Goal: Task Accomplishment & Management: Use online tool/utility

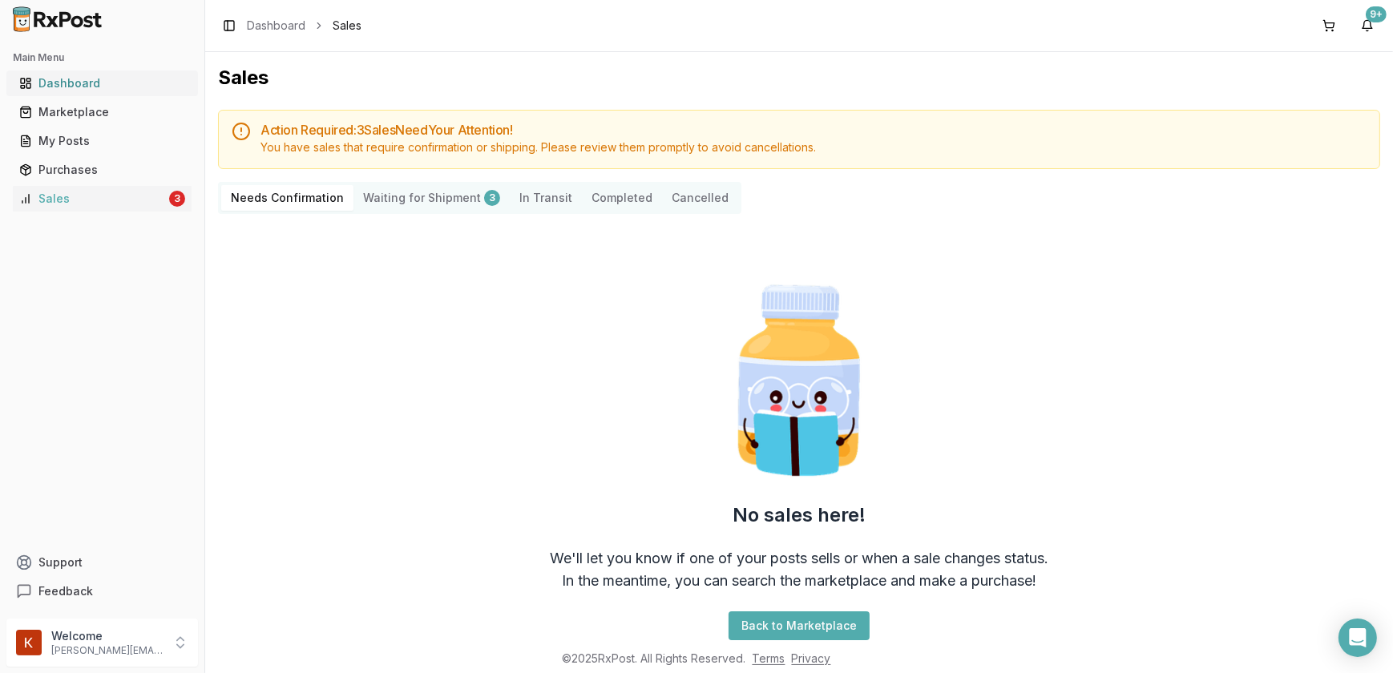
click at [73, 86] on div "Dashboard" at bounding box center [102, 83] width 166 height 16
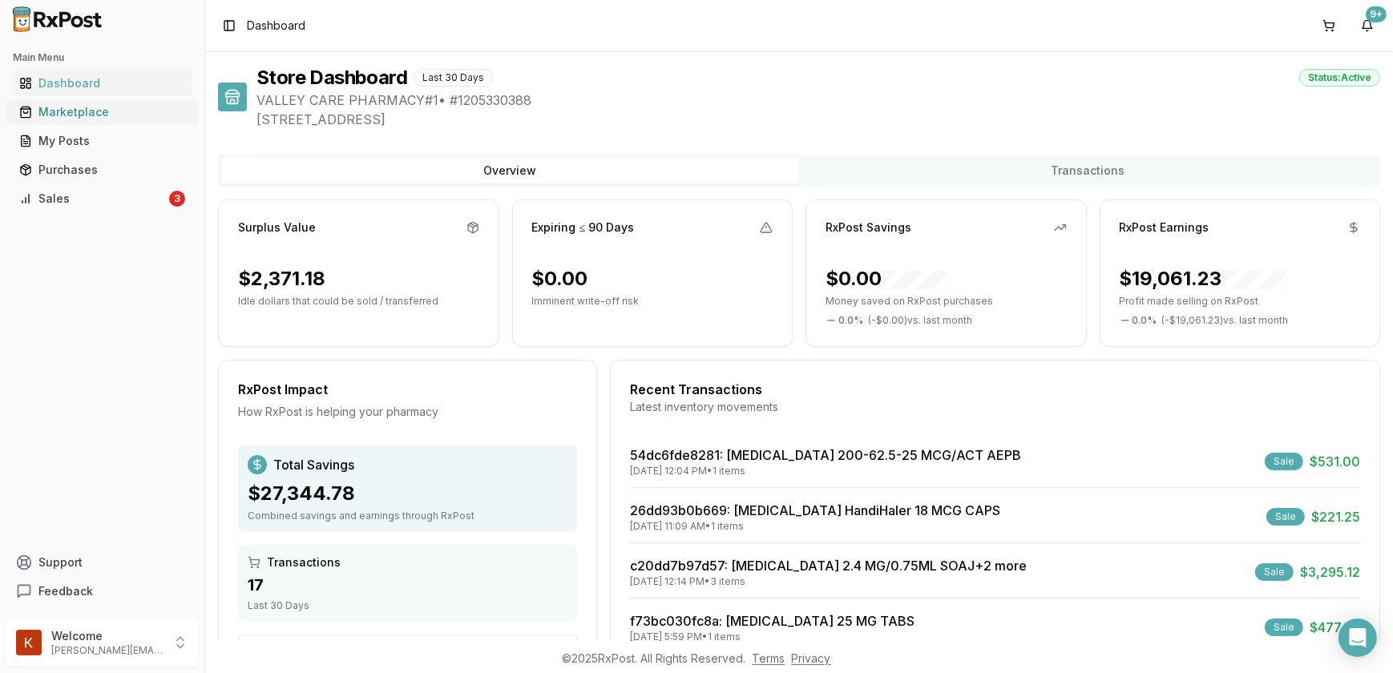
click at [84, 116] on div "Marketplace" at bounding box center [102, 112] width 166 height 16
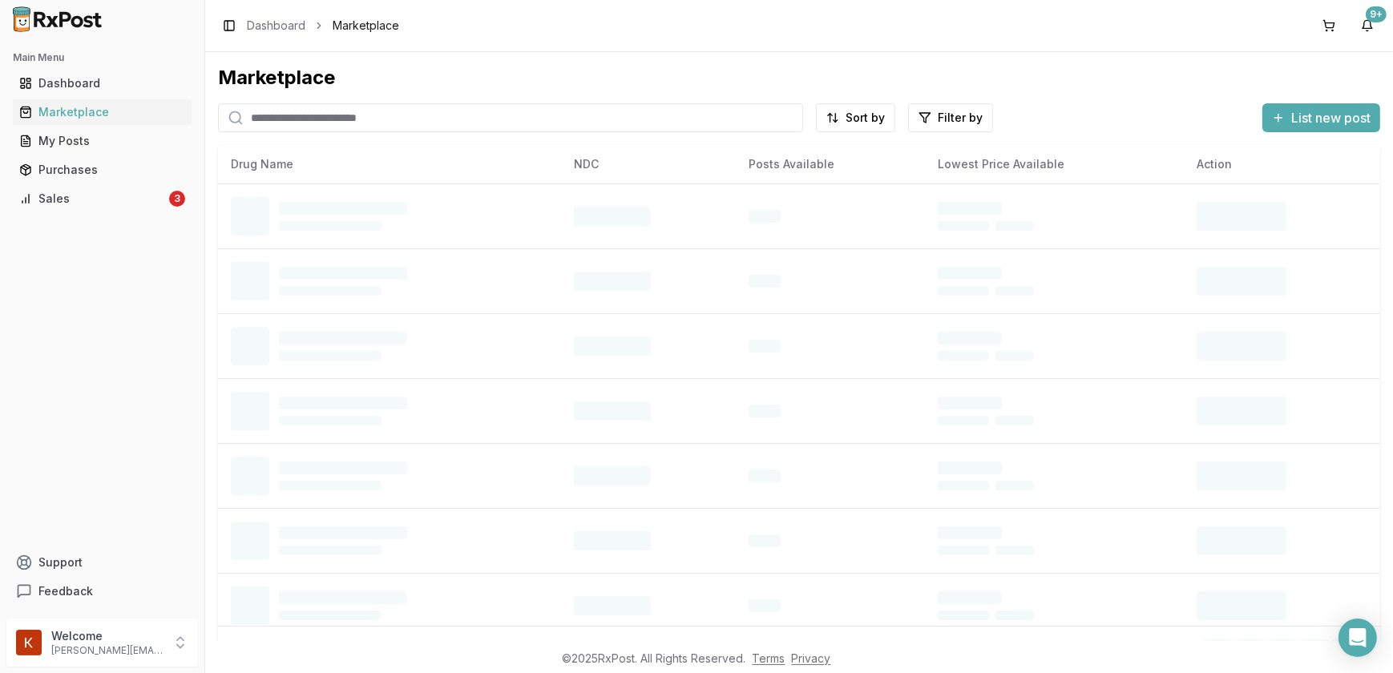
click at [307, 120] on input "search" at bounding box center [510, 117] width 585 height 29
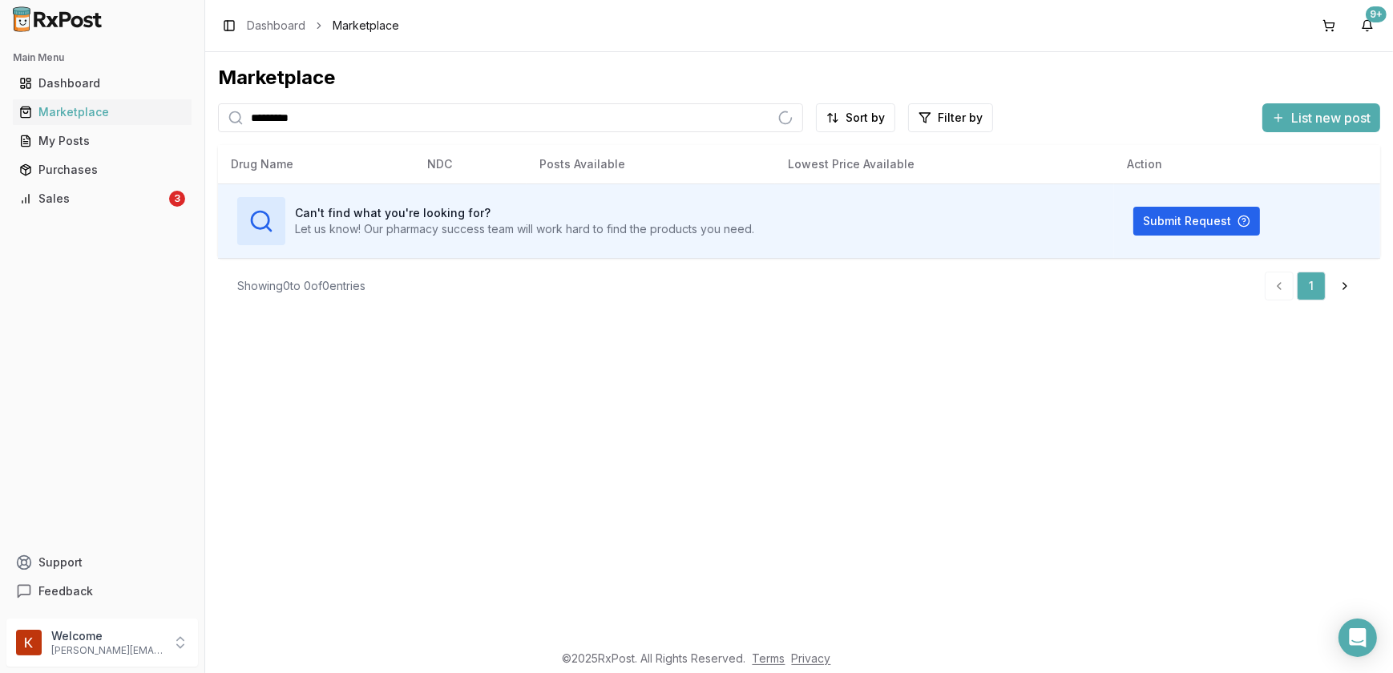
type input "*********"
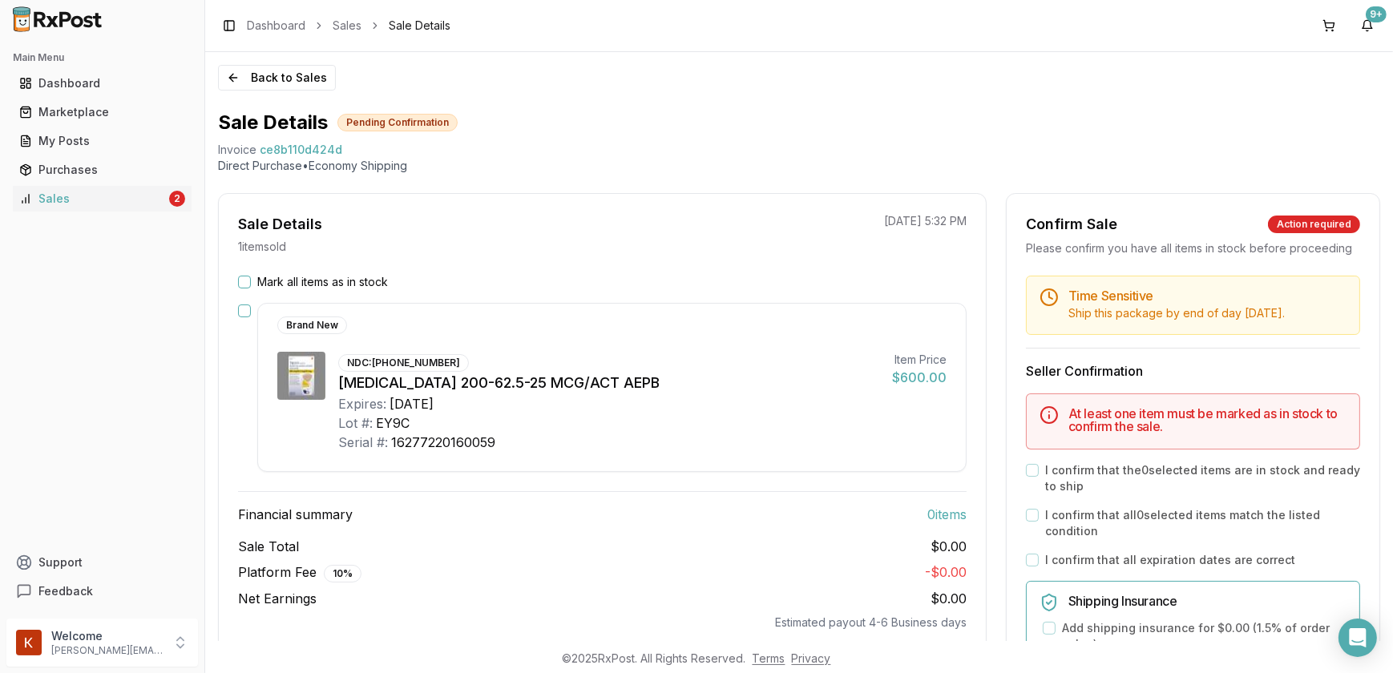
click at [246, 285] on button "Mark all items as in stock" at bounding box center [244, 282] width 13 height 13
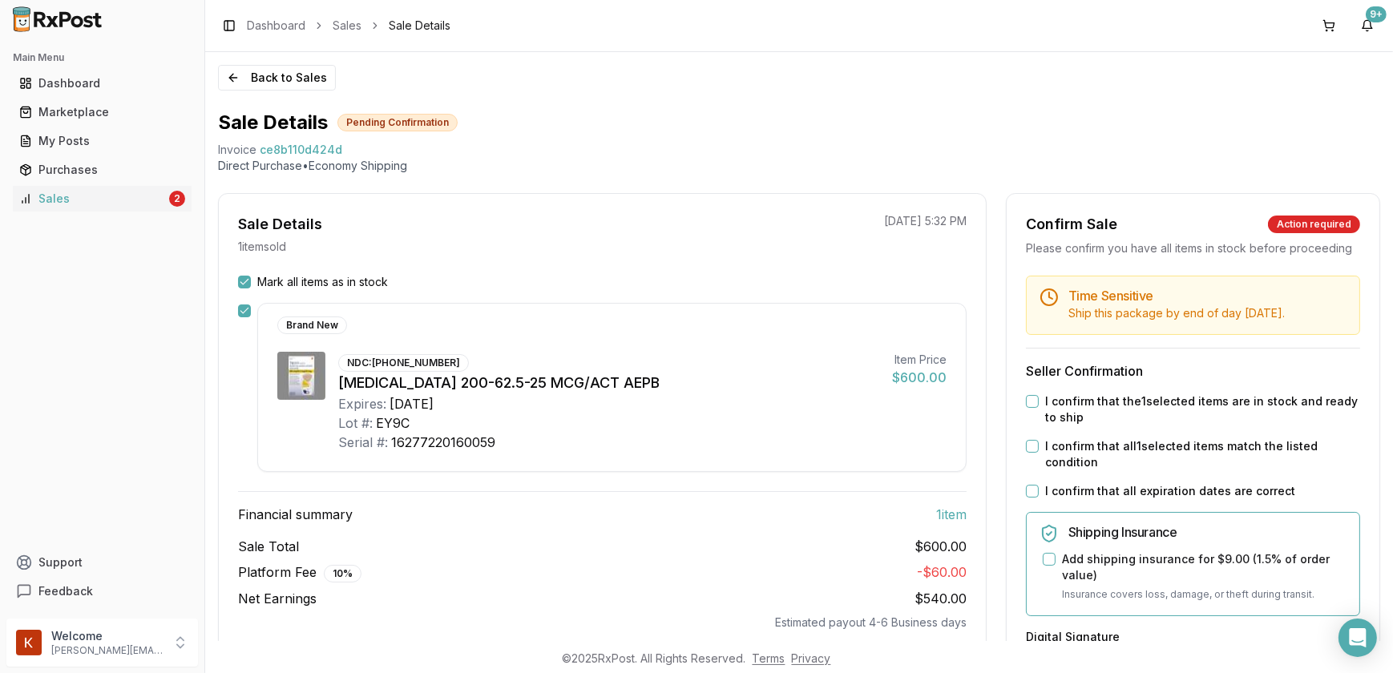
click at [1026, 408] on button "I confirm that the 1 selected items are in stock and ready to ship" at bounding box center [1032, 401] width 13 height 13
click at [1031, 453] on button "I confirm that all 1 selected items match the listed condition" at bounding box center [1032, 446] width 13 height 13
click at [1028, 498] on button "I confirm that all expiration dates are correct" at bounding box center [1032, 491] width 13 height 13
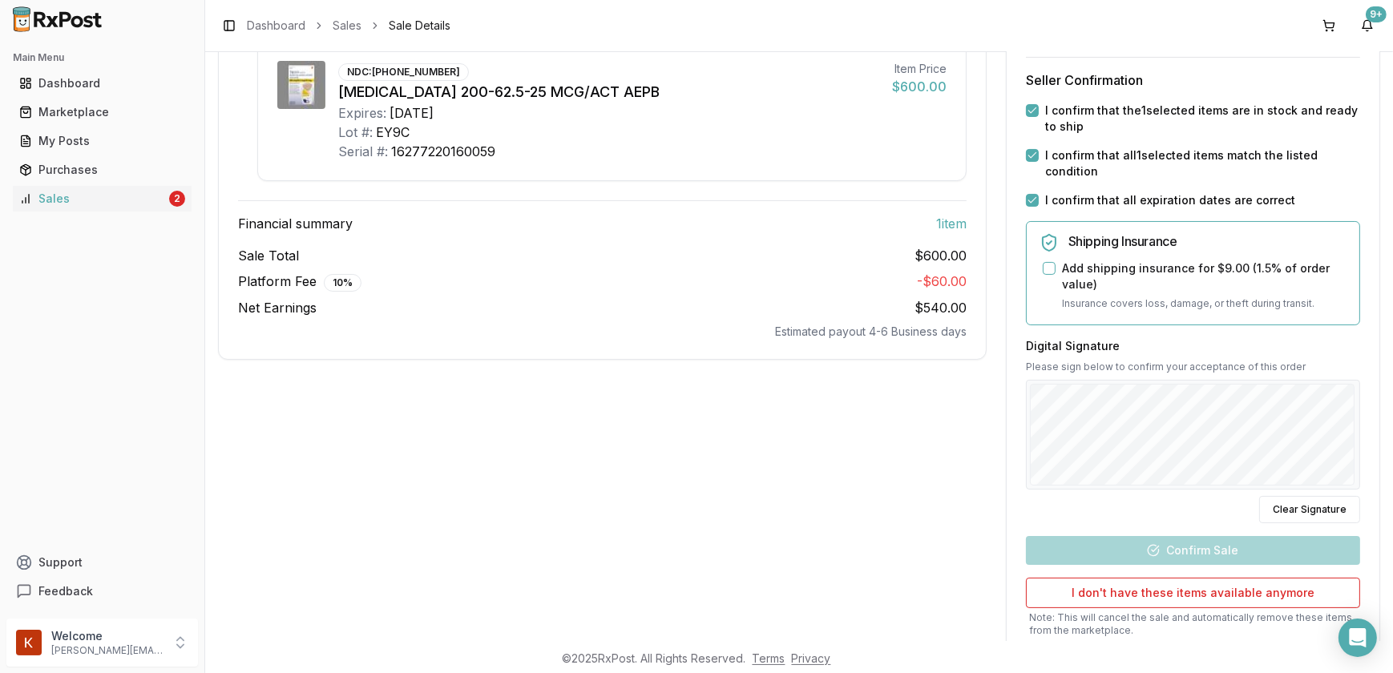
click at [1077, 490] on div at bounding box center [1193, 435] width 334 height 111
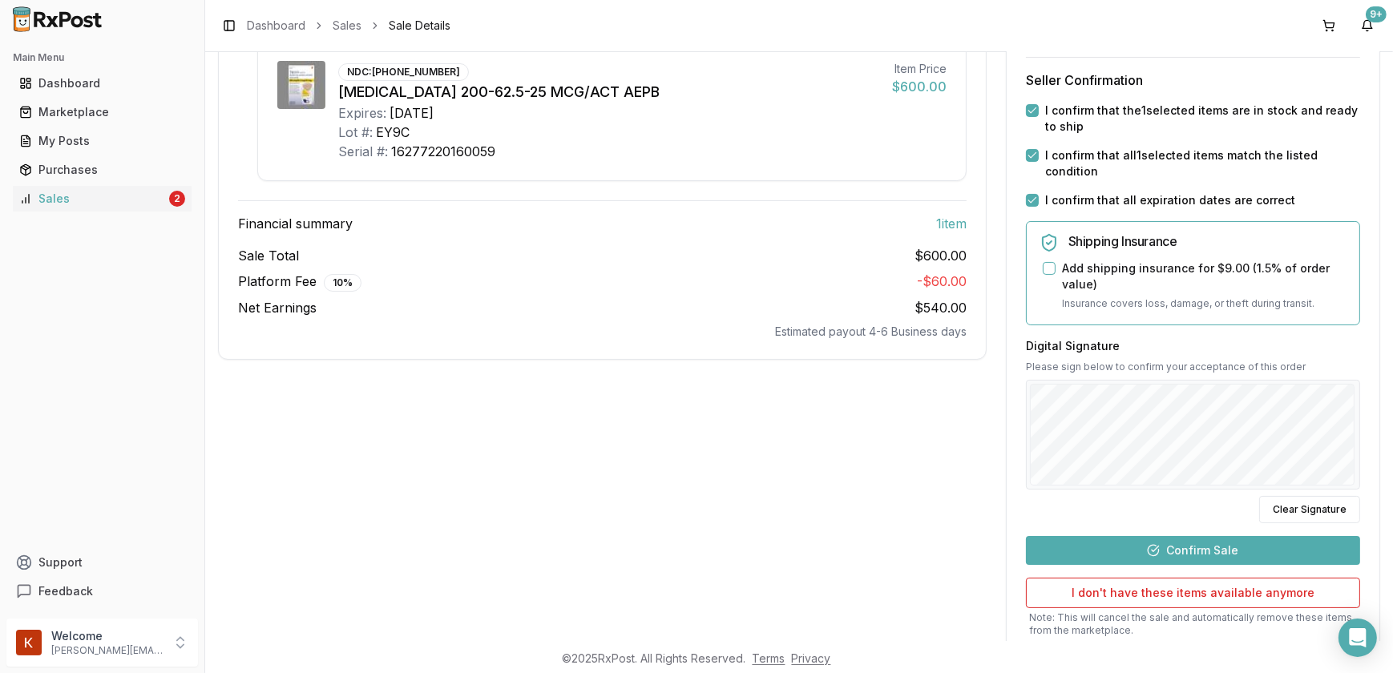
click at [1260, 555] on button "Confirm Sale" at bounding box center [1193, 550] width 334 height 29
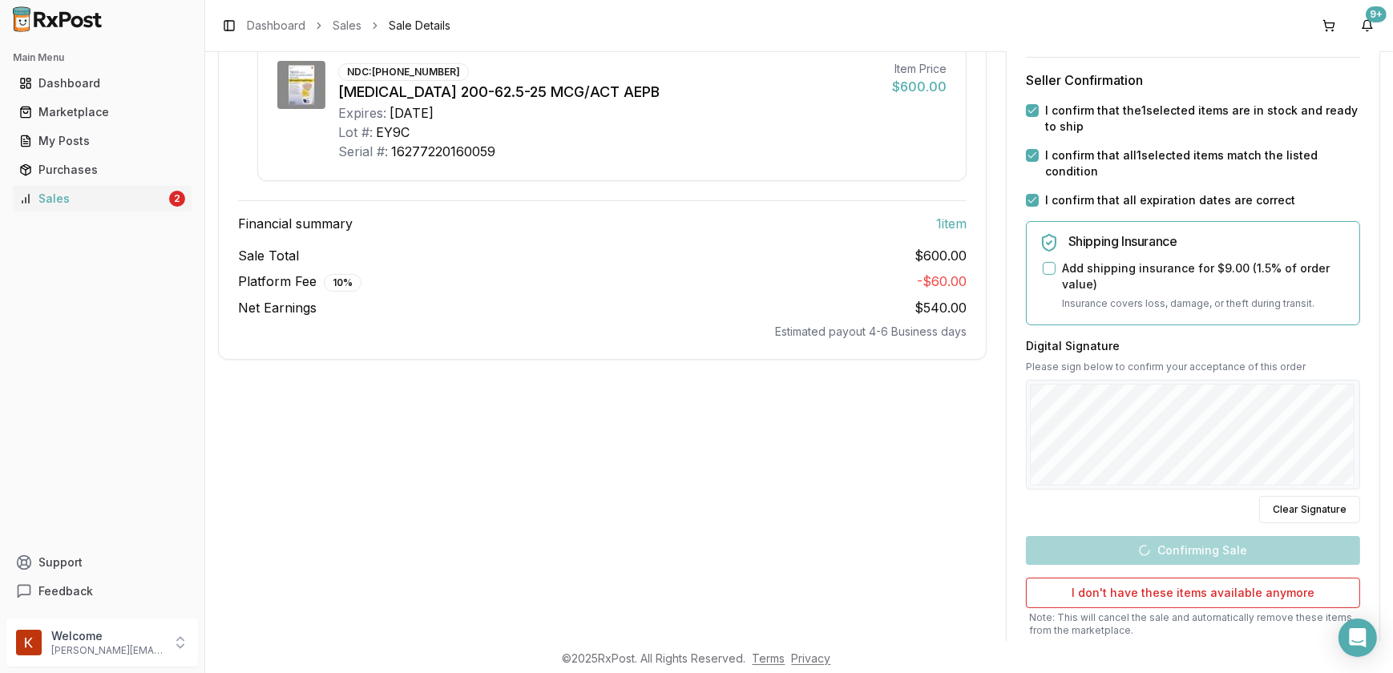
scroll to position [86, 0]
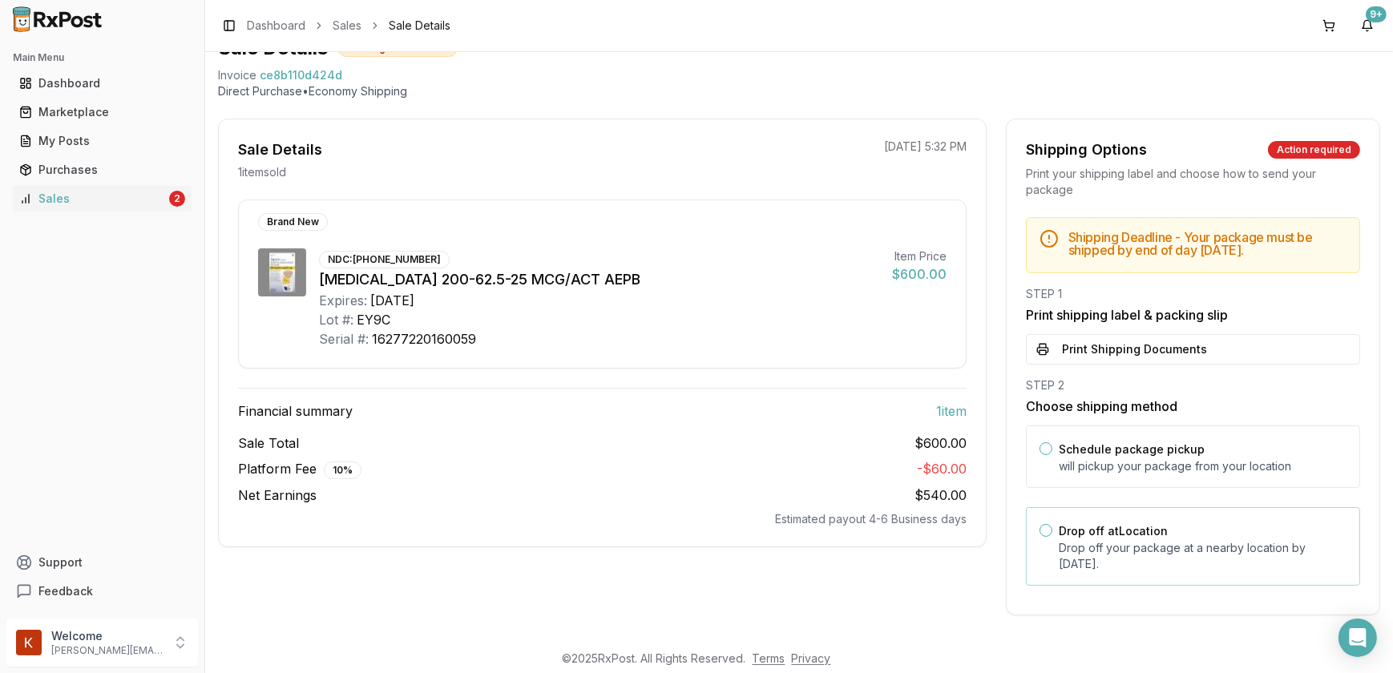
click at [1039, 530] on button "Drop off at Location" at bounding box center [1045, 530] width 13 height 13
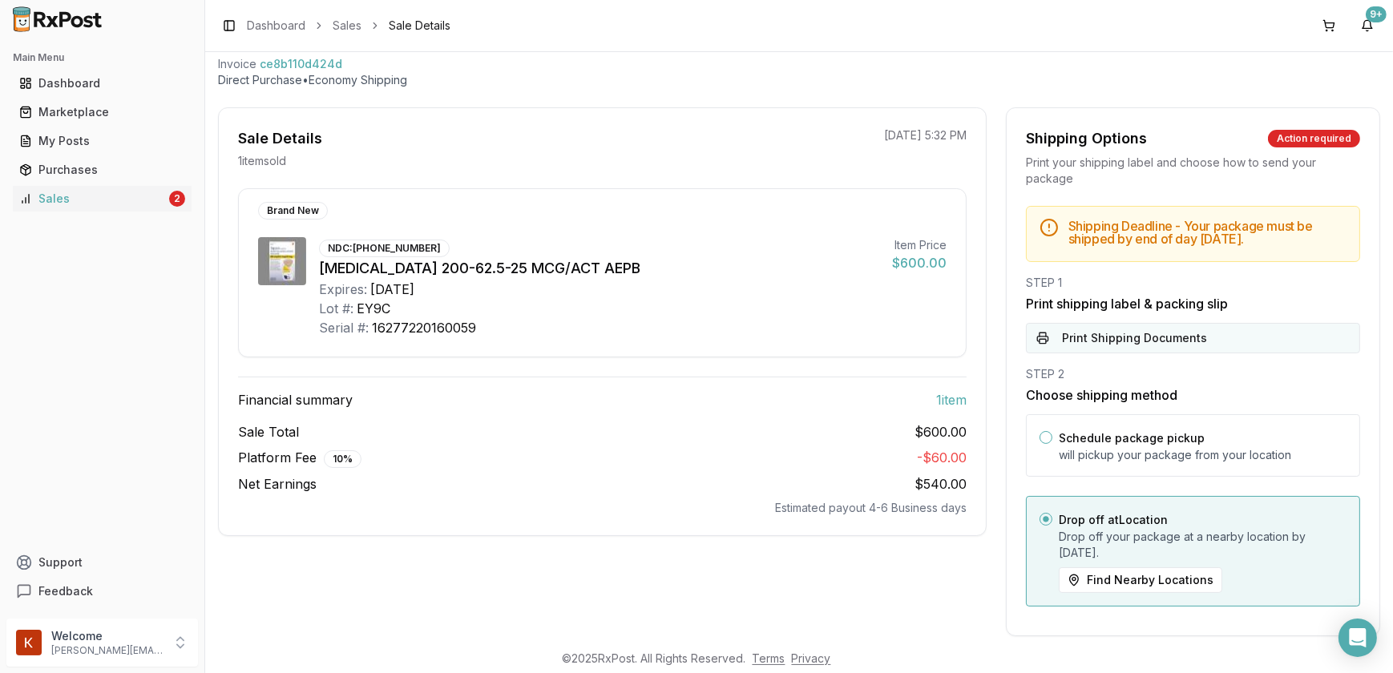
click at [1083, 348] on button "Print Shipping Documents" at bounding box center [1193, 338] width 334 height 30
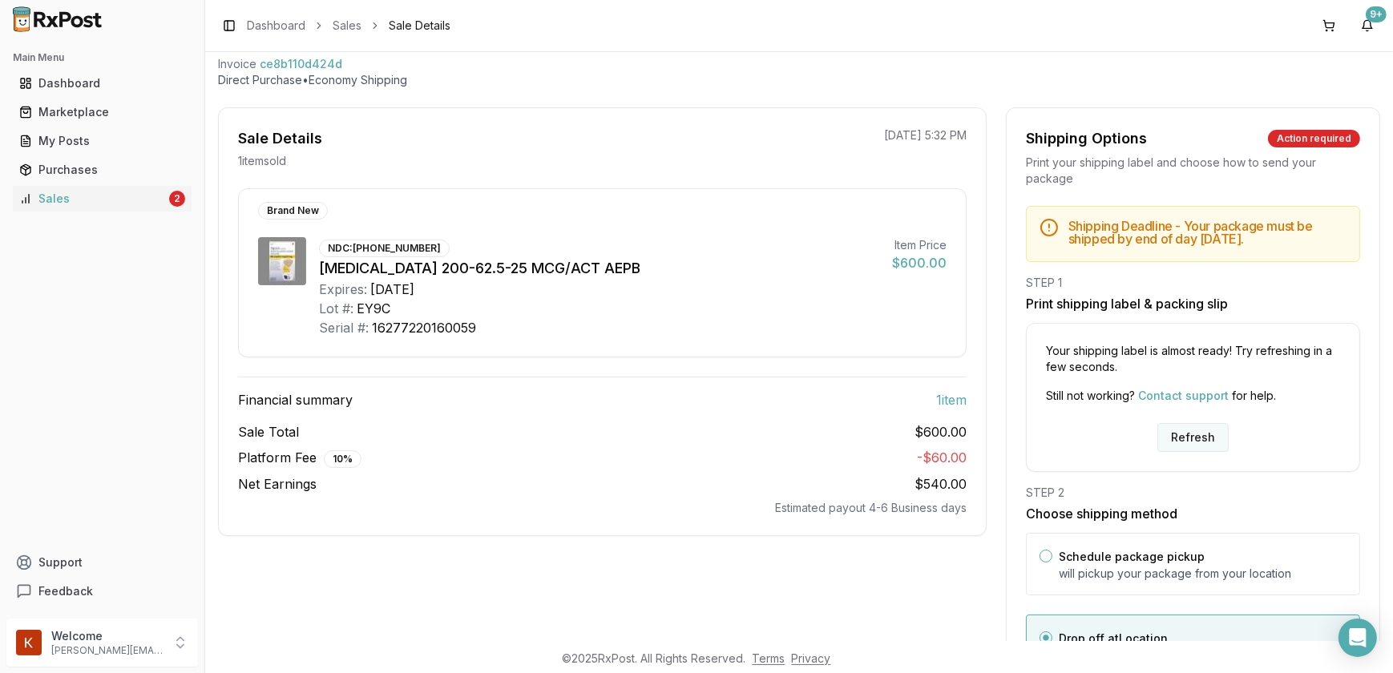
click at [1173, 450] on button "Refresh" at bounding box center [1192, 437] width 71 height 29
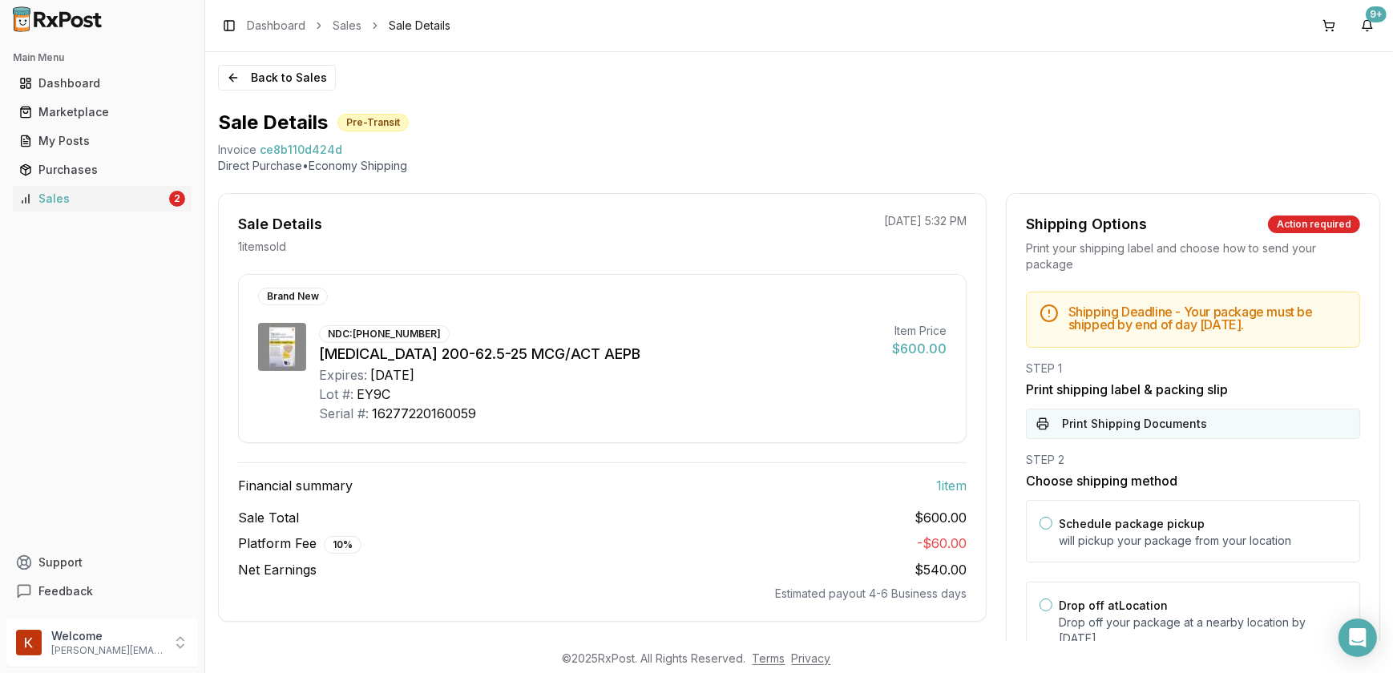
click at [1129, 439] on button "Print Shipping Documents" at bounding box center [1193, 424] width 334 height 30
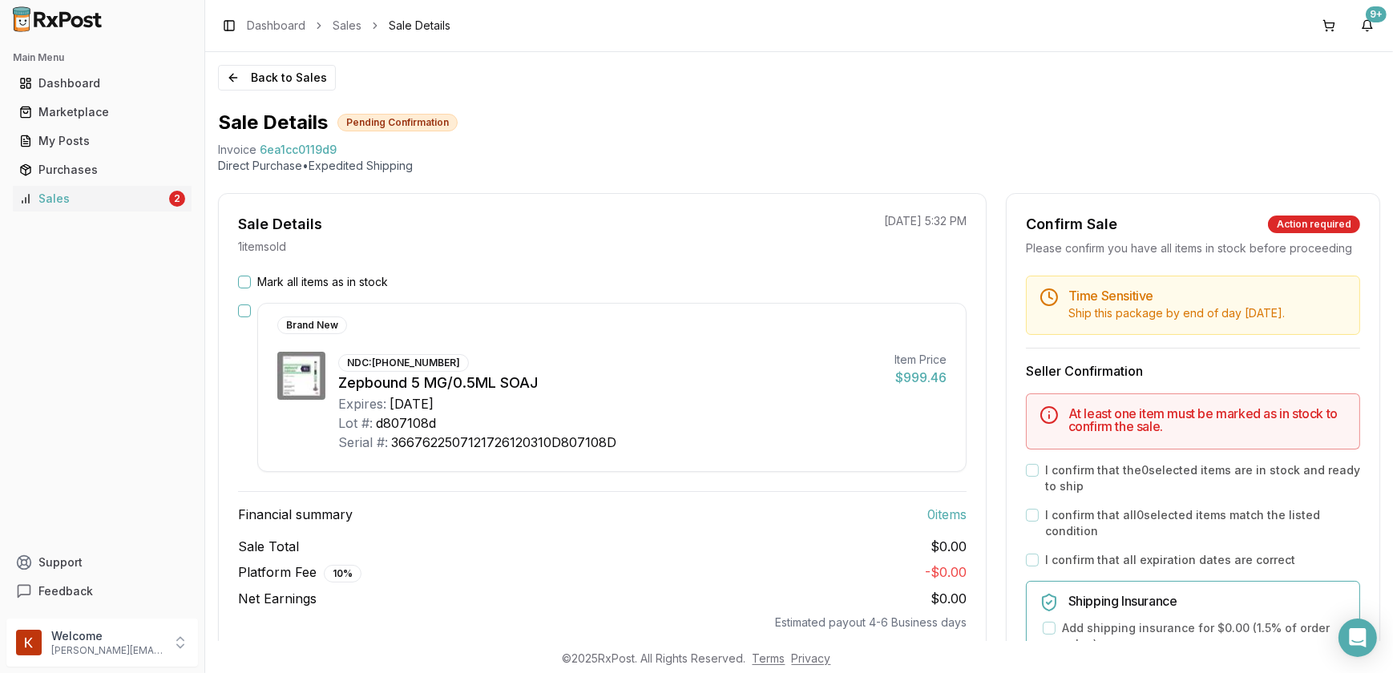
click at [240, 281] on button "Mark all items as in stock" at bounding box center [244, 282] width 13 height 13
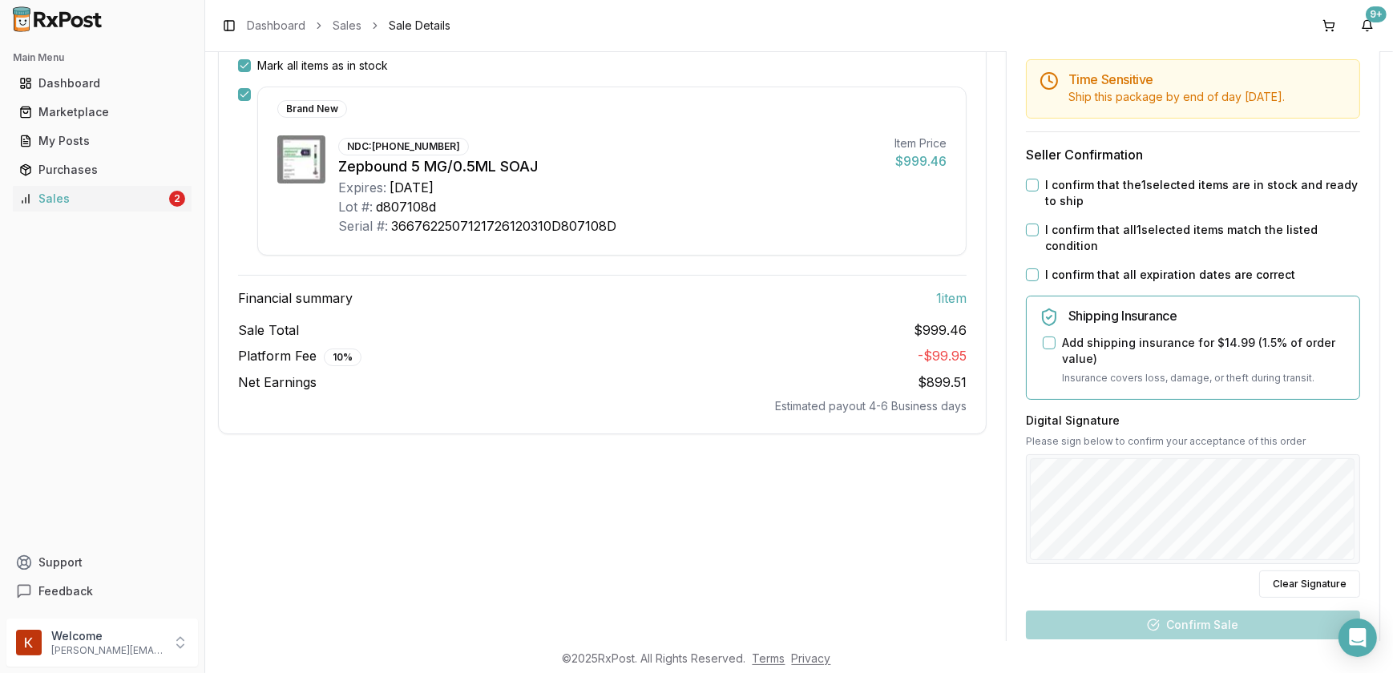
scroll to position [218, 0]
click at [1031, 190] on button "I confirm that the 1 selected items are in stock and ready to ship" at bounding box center [1032, 183] width 13 height 13
drag, startPoint x: 1026, startPoint y: 238, endPoint x: 1027, endPoint y: 276, distance: 38.5
click at [1026, 235] on button "I confirm that all 1 selected items match the listed condition" at bounding box center [1032, 228] width 13 height 13
click at [1032, 280] on button "I confirm that all expiration dates are correct" at bounding box center [1032, 273] width 13 height 13
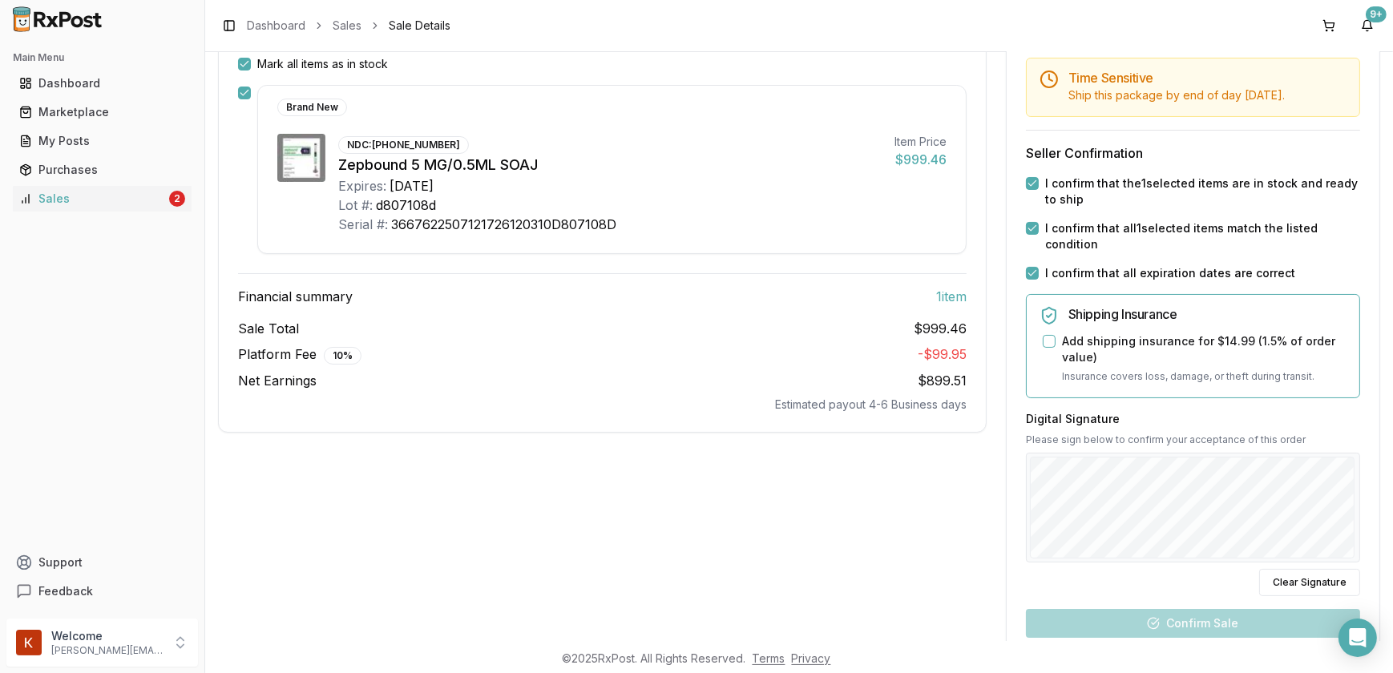
click at [1048, 348] on button "Add shipping insurance for $14.99 ( 1.5 % of order value)" at bounding box center [1049, 341] width 13 height 13
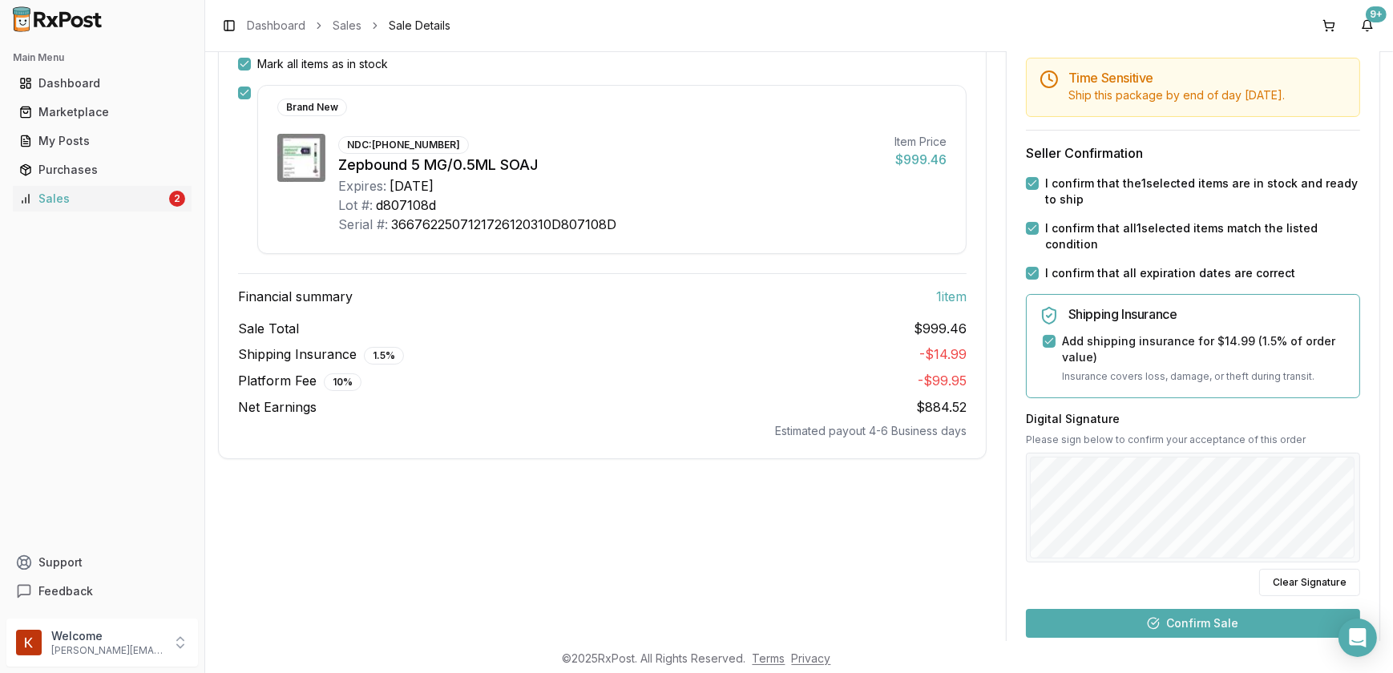
click at [1199, 626] on button "Confirm Sale" at bounding box center [1193, 623] width 334 height 29
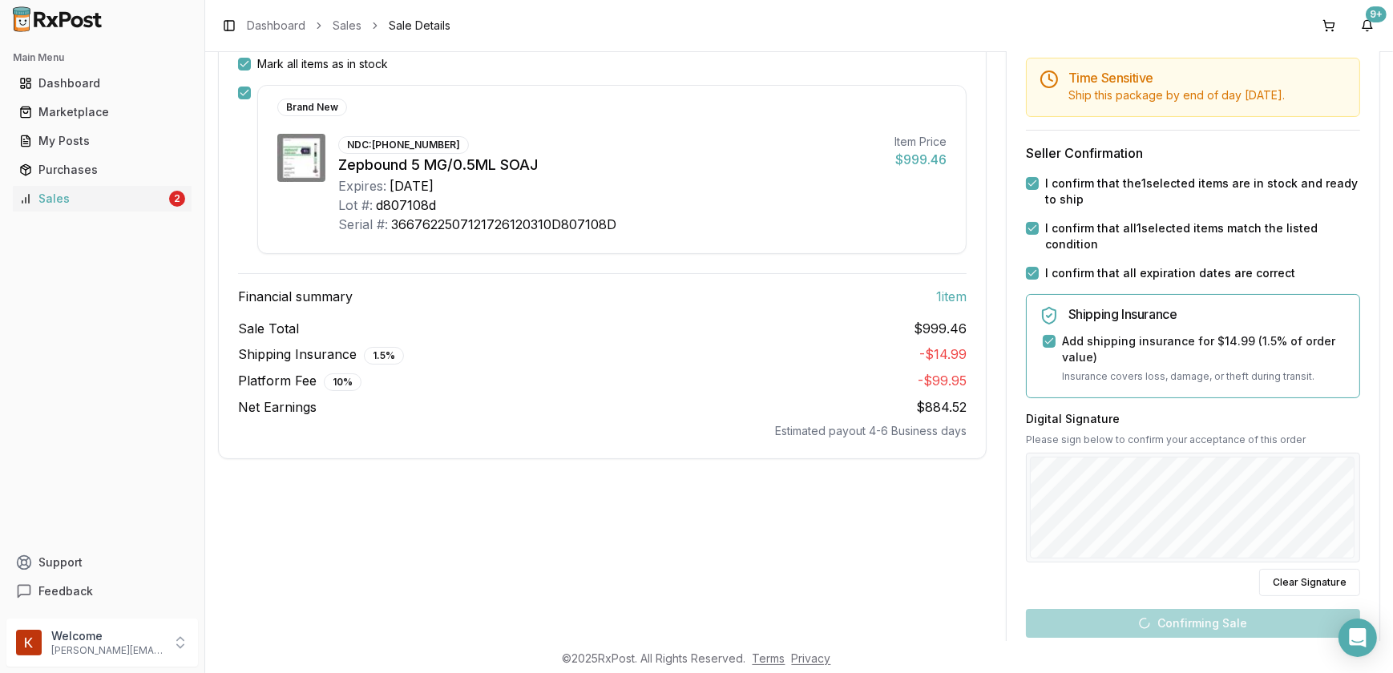
scroll to position [86, 0]
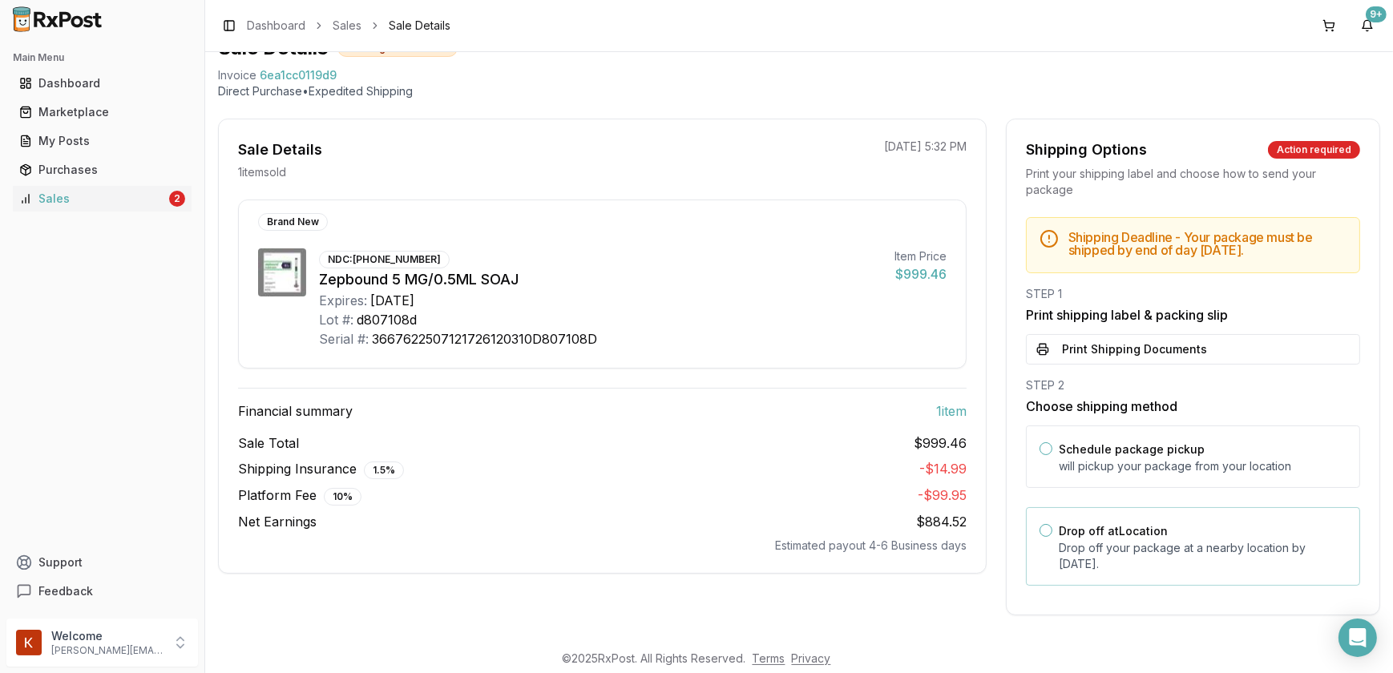
click at [1043, 534] on button "Drop off at Location" at bounding box center [1045, 530] width 13 height 13
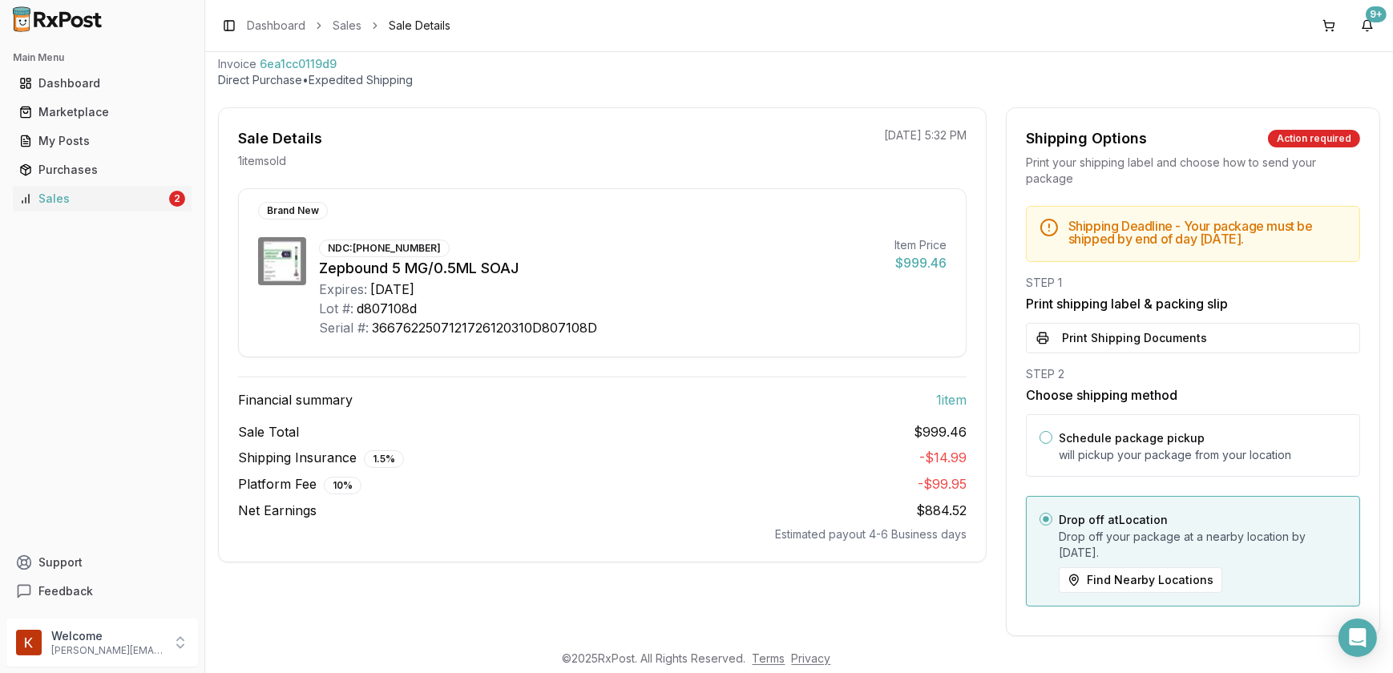
scroll to position [118, 0]
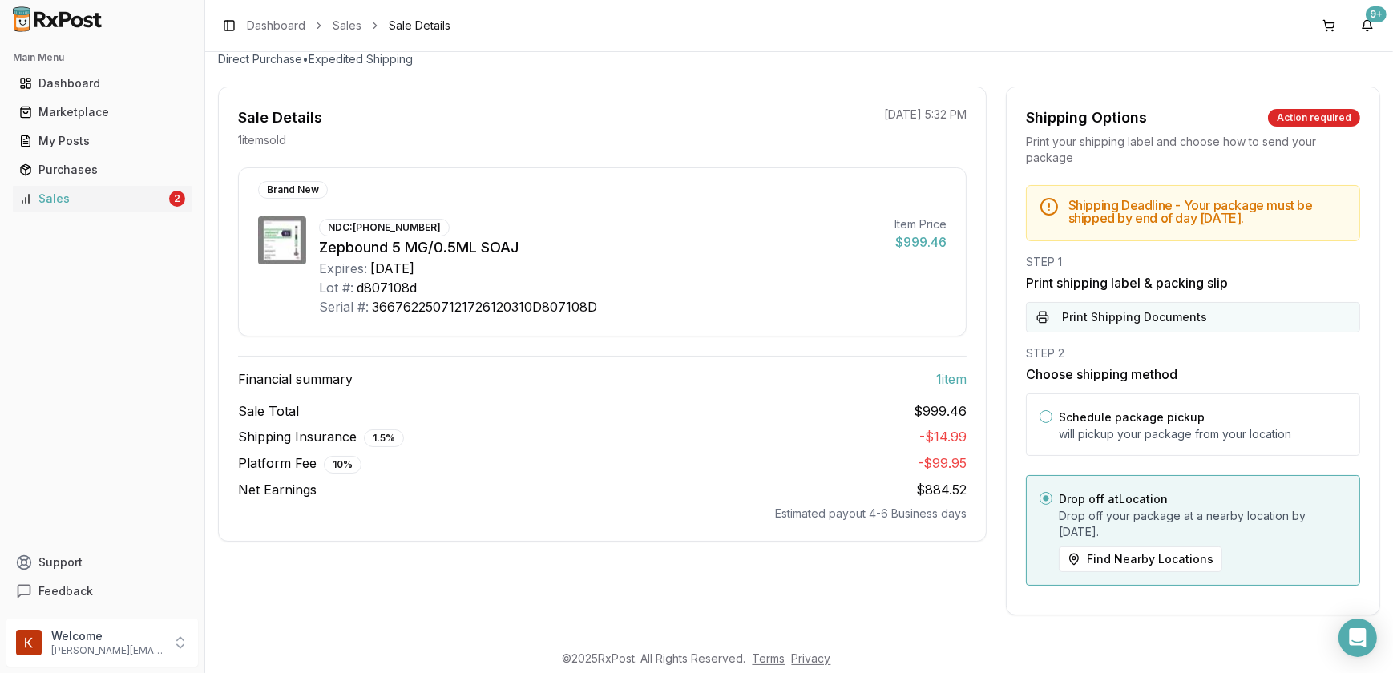
click at [1174, 313] on button "Print Shipping Documents" at bounding box center [1193, 317] width 334 height 30
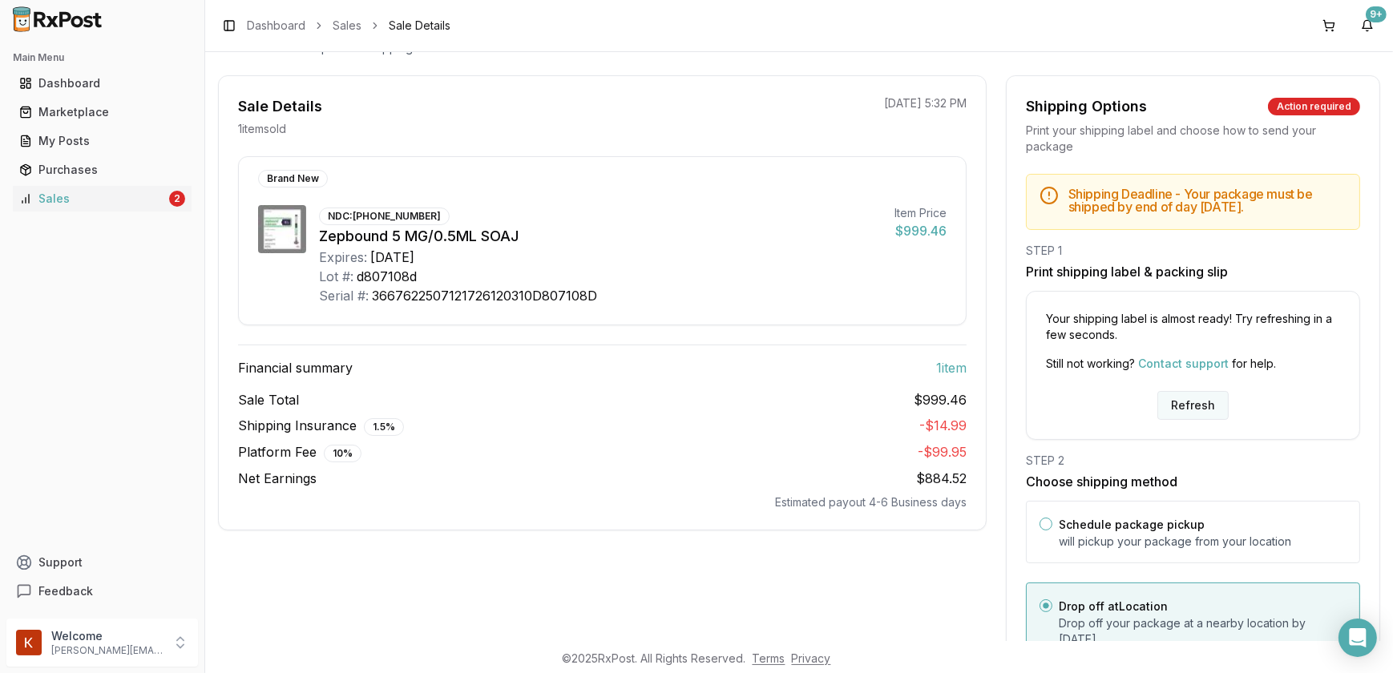
click at [1196, 420] on button "Refresh" at bounding box center [1192, 405] width 71 height 29
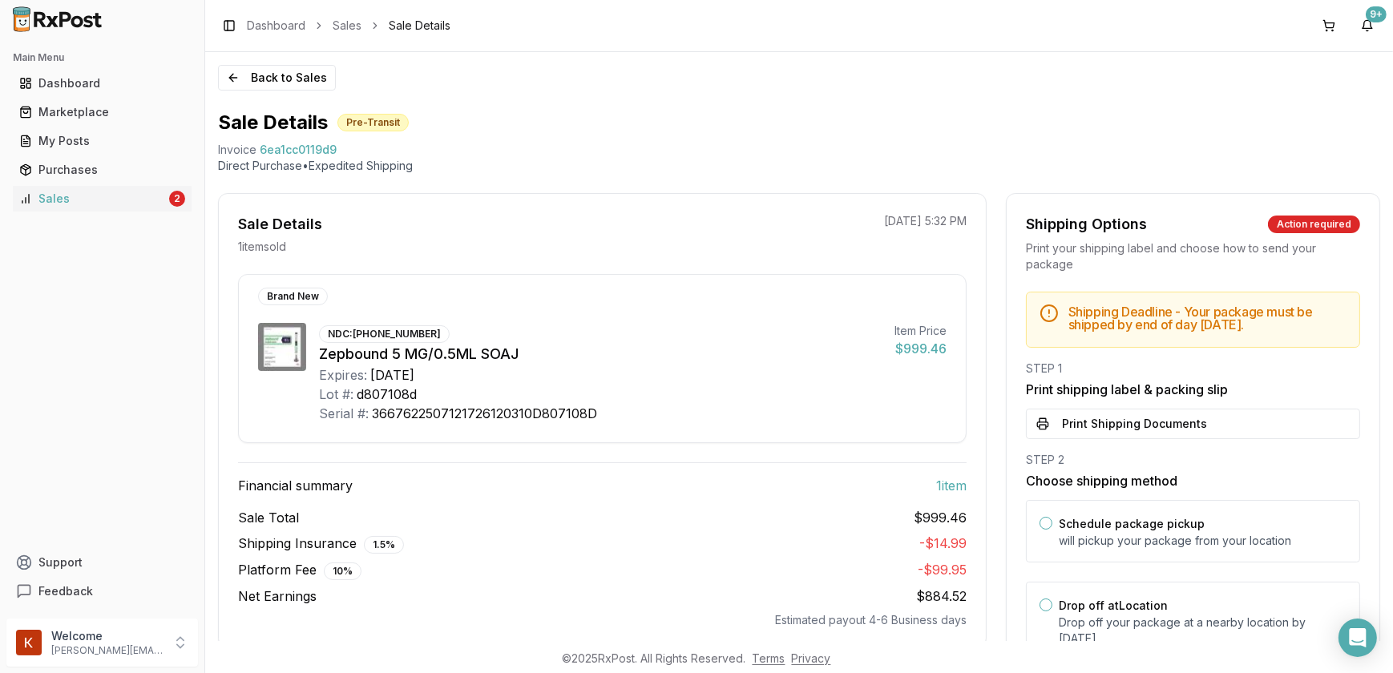
click at [1196, 428] on button "Print Shipping Documents" at bounding box center [1193, 424] width 334 height 30
